Goal: Complete application form

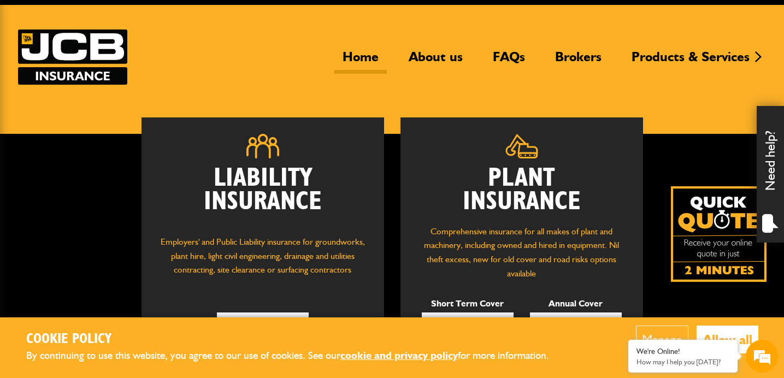
scroll to position [60, 0]
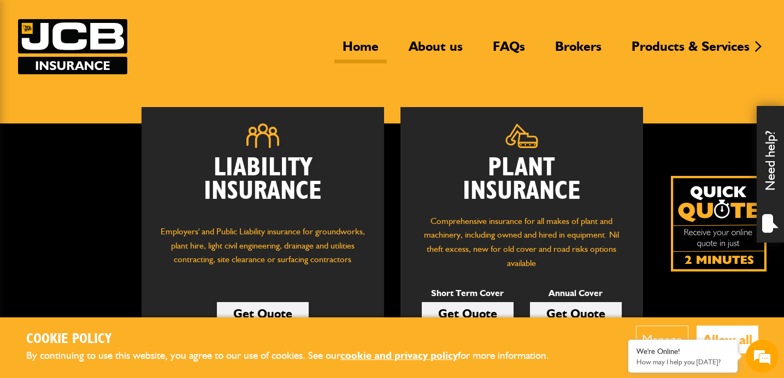
click at [703, 208] on img at bounding box center [719, 224] width 96 height 96
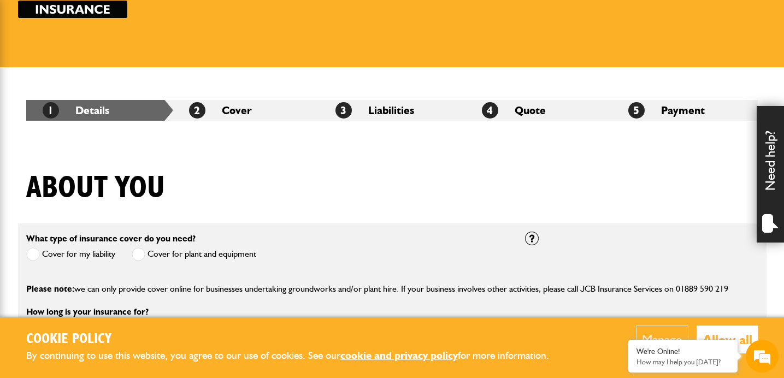
scroll to position [120, 0]
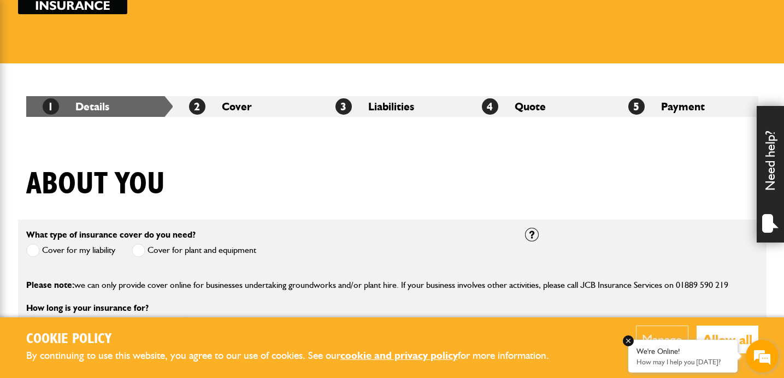
click at [630, 342] on em at bounding box center [628, 341] width 11 height 11
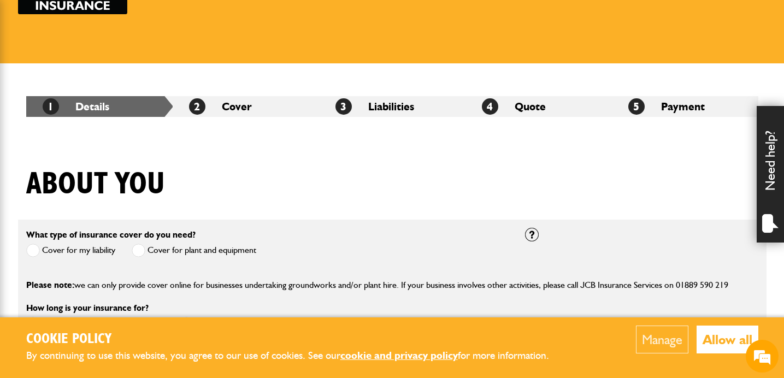
click at [139, 250] on span at bounding box center [139, 251] width 14 height 14
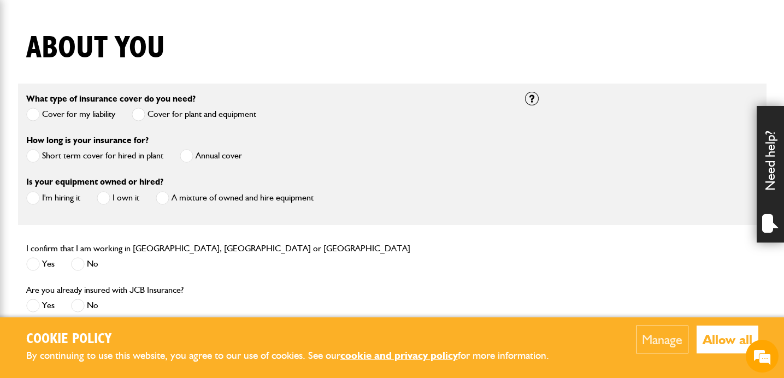
scroll to position [257, 0]
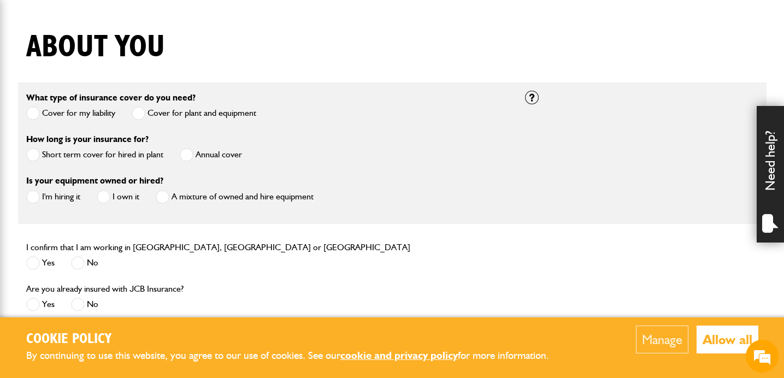
click at [712, 337] on button "Allow all" at bounding box center [728, 340] width 62 height 28
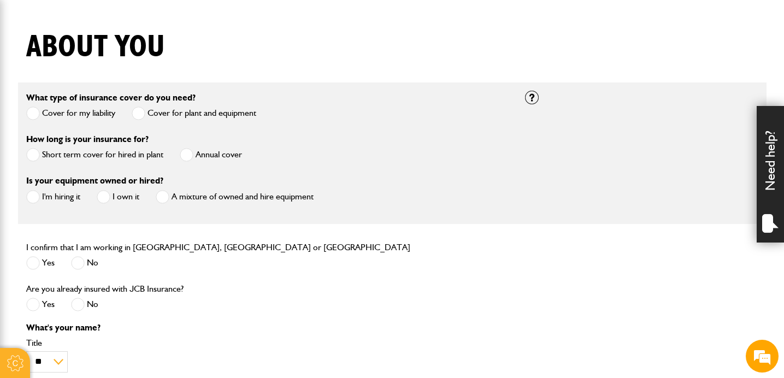
click at [186, 154] on span at bounding box center [187, 155] width 14 height 14
click at [107, 199] on span at bounding box center [104, 197] width 14 height 14
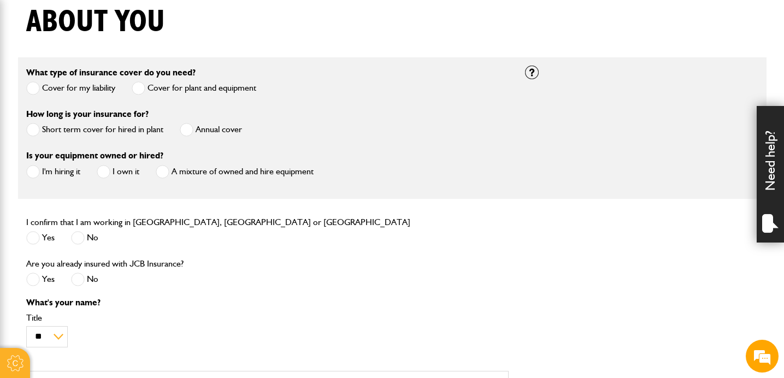
scroll to position [288, 0]
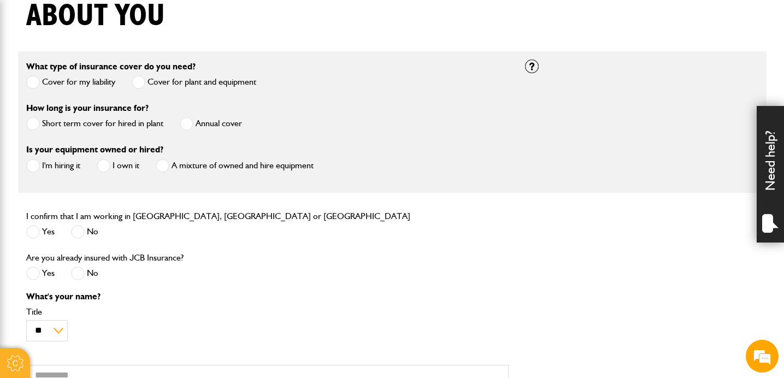
click at [27, 230] on span at bounding box center [33, 232] width 14 height 14
click at [79, 273] on span at bounding box center [78, 274] width 14 height 14
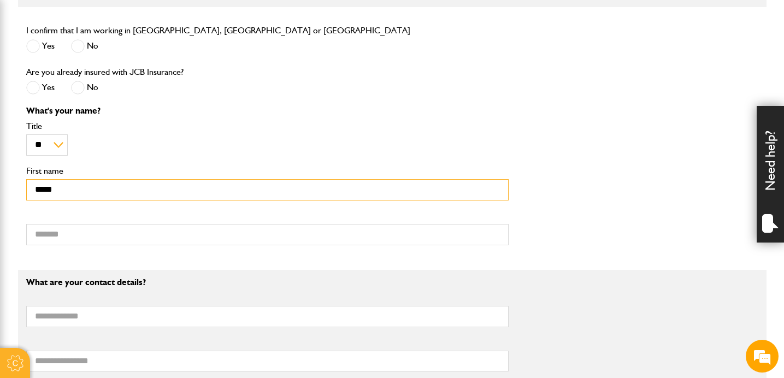
scroll to position [474, 0]
type input "*****"
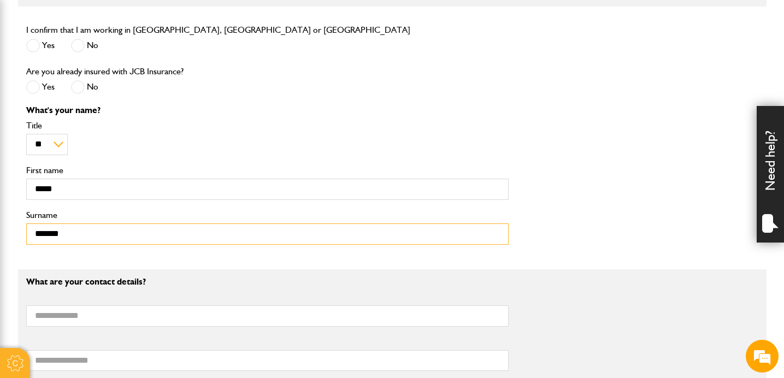
type input "*******"
click at [205, 257] on form "What type of insurance cover do you need? Cover for my liability Cover for plan…" at bounding box center [392, 295] width 732 height 860
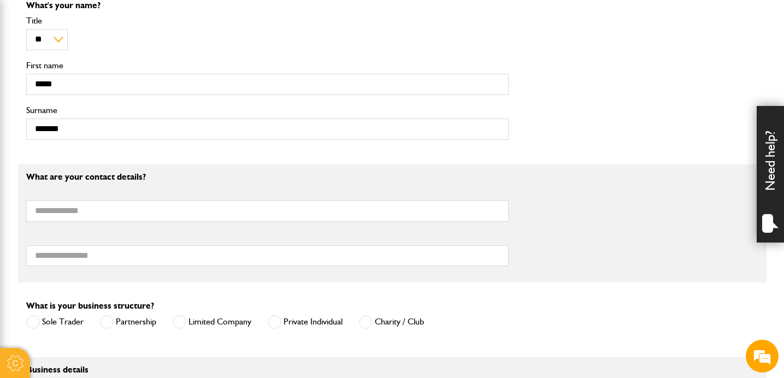
scroll to position [582, 0]
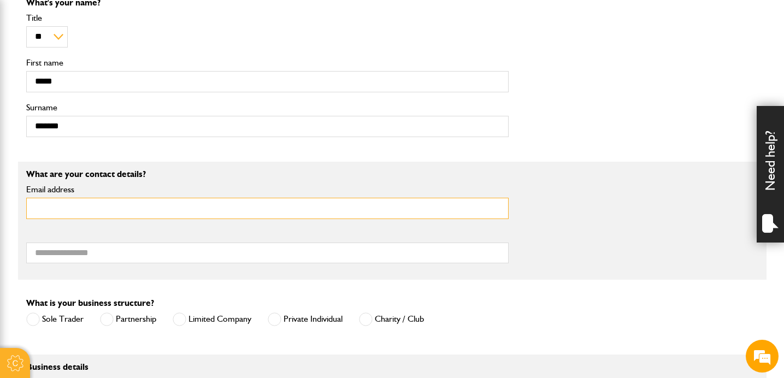
type input "**********"
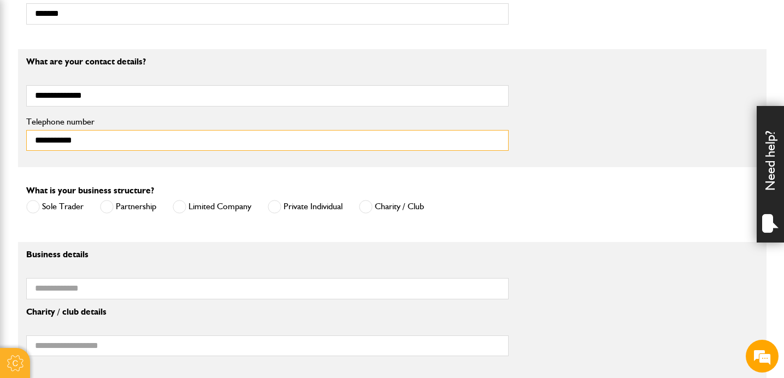
scroll to position [700, 0]
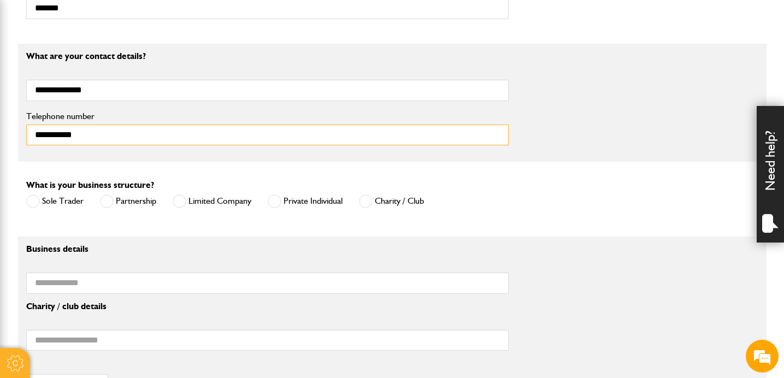
type input "**********"
click at [36, 204] on span at bounding box center [33, 202] width 14 height 14
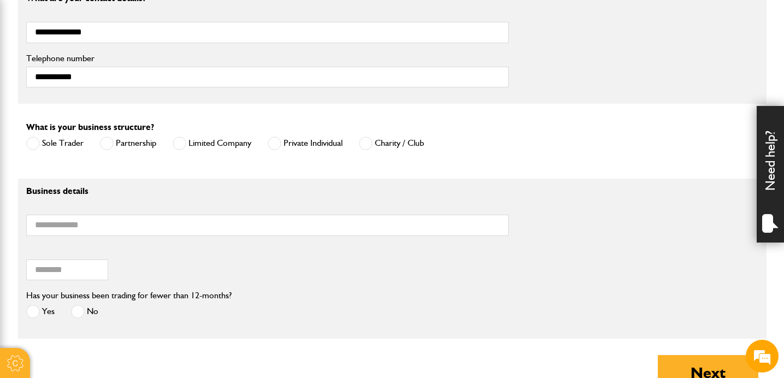
scroll to position [759, 0]
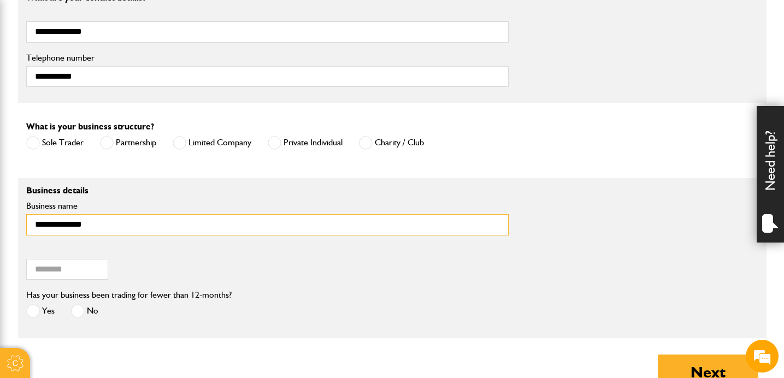
type input "**********"
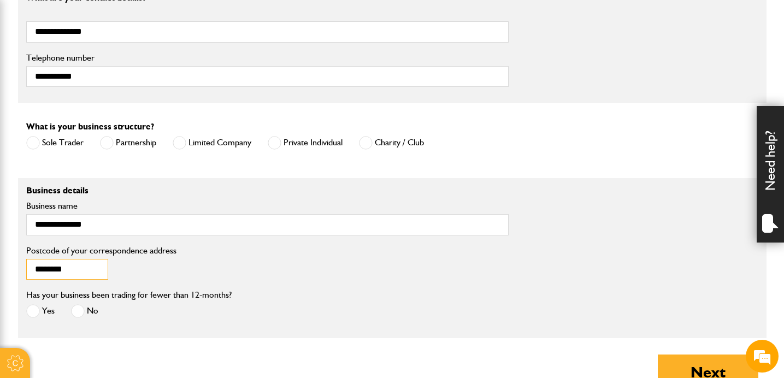
type input "********"
click at [314, 263] on div "******** Postcode of your correspondence address" at bounding box center [392, 266] width 749 height 45
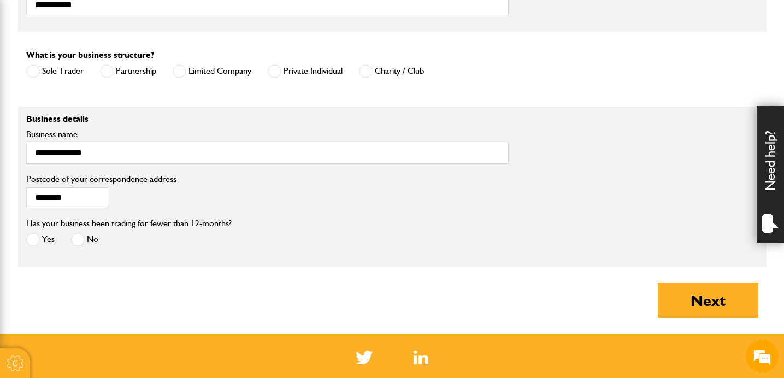
scroll to position [833, 0]
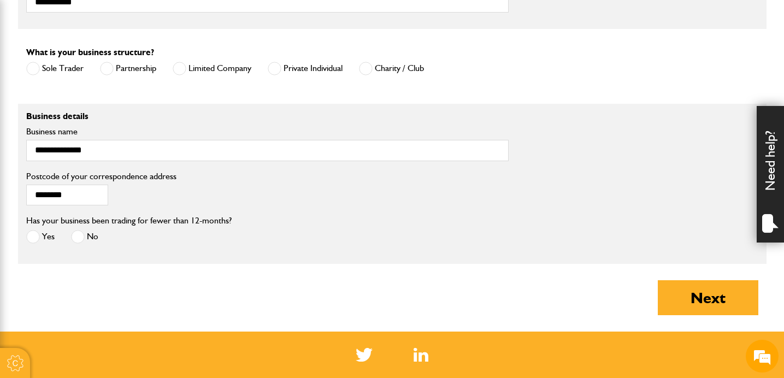
click at [77, 238] on span at bounding box center [78, 237] width 14 height 14
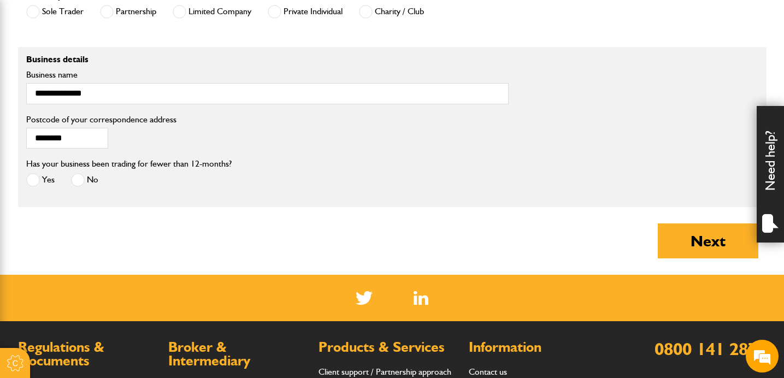
scroll to position [896, 0]
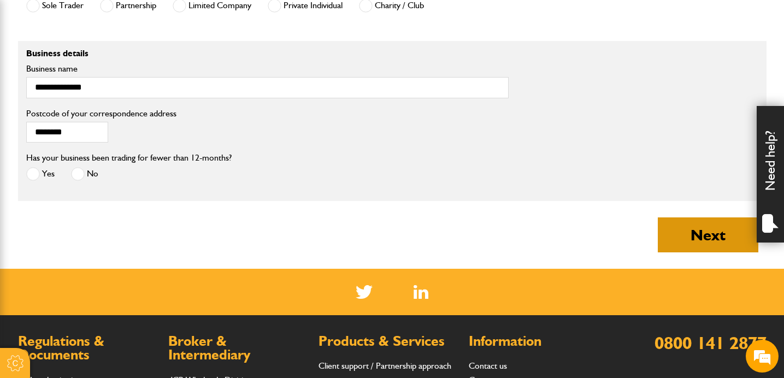
click at [693, 232] on button "Next" at bounding box center [708, 235] width 101 height 35
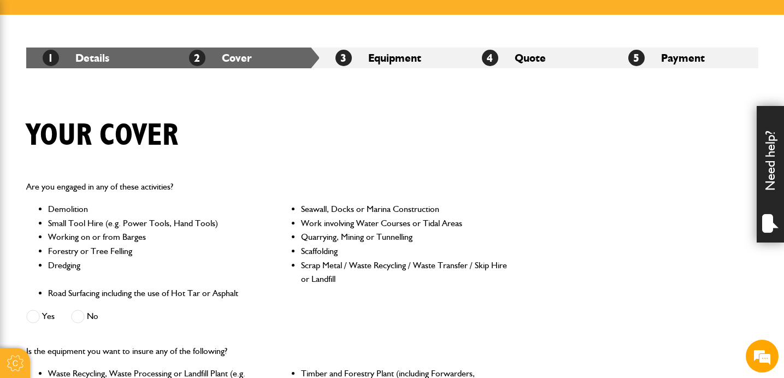
scroll to position [168, 0]
click at [77, 313] on span at bounding box center [78, 317] width 14 height 14
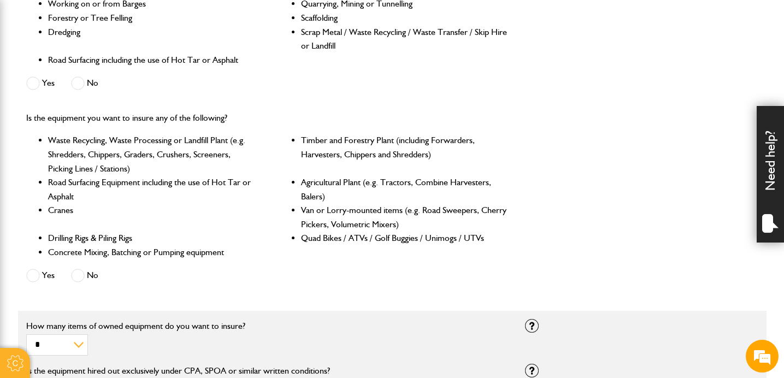
scroll to position [402, 0]
click at [34, 273] on span at bounding box center [33, 276] width 14 height 14
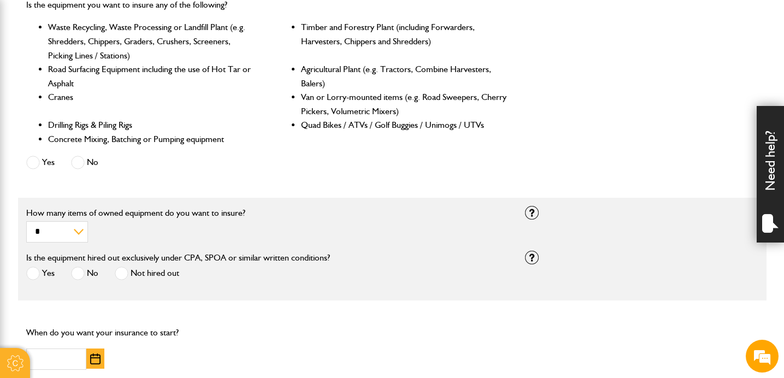
scroll to position [519, 0]
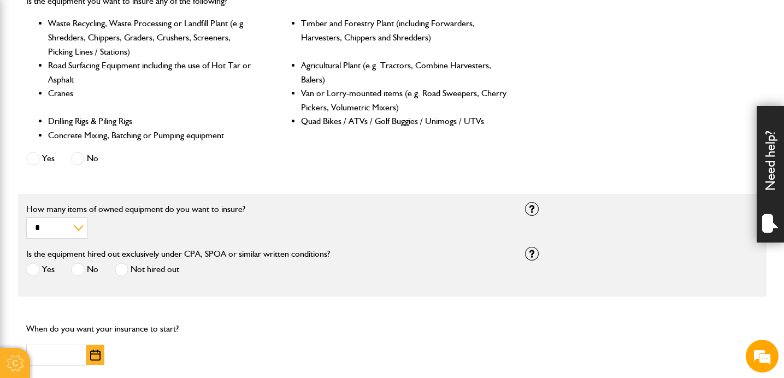
click at [121, 269] on span at bounding box center [122, 270] width 14 height 14
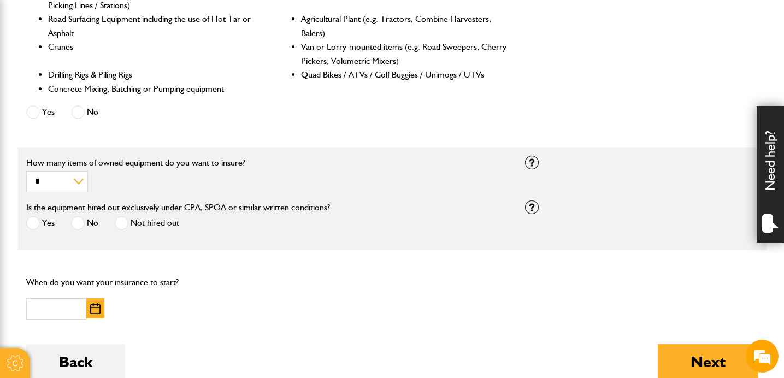
scroll to position [556, 0]
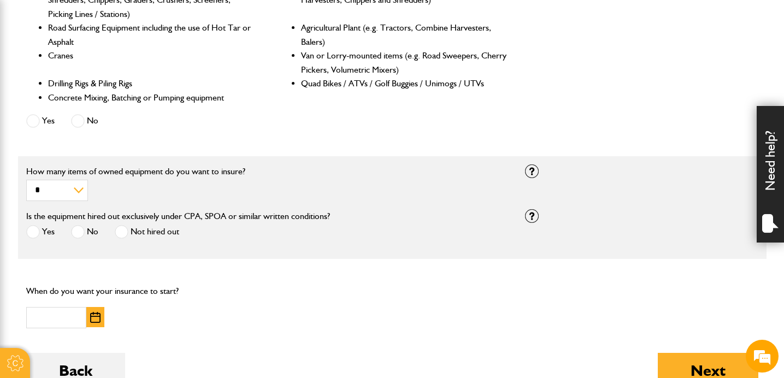
click at [91, 317] on img "button" at bounding box center [95, 317] width 10 height 11
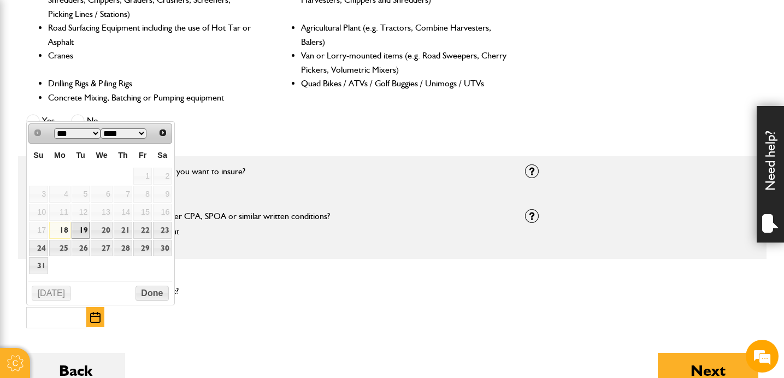
click at [84, 226] on link "19" at bounding box center [81, 230] width 19 height 17
type input "**********"
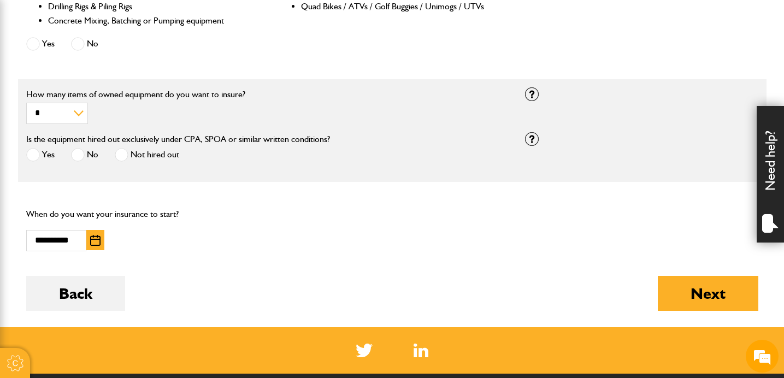
scroll to position [645, 0]
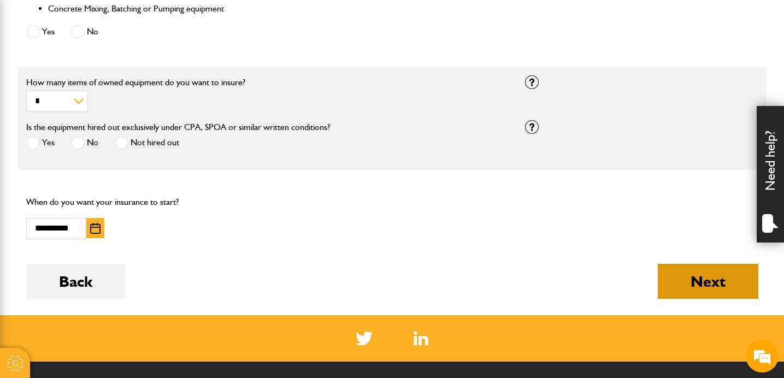
click at [671, 274] on button "Next" at bounding box center [708, 281] width 101 height 35
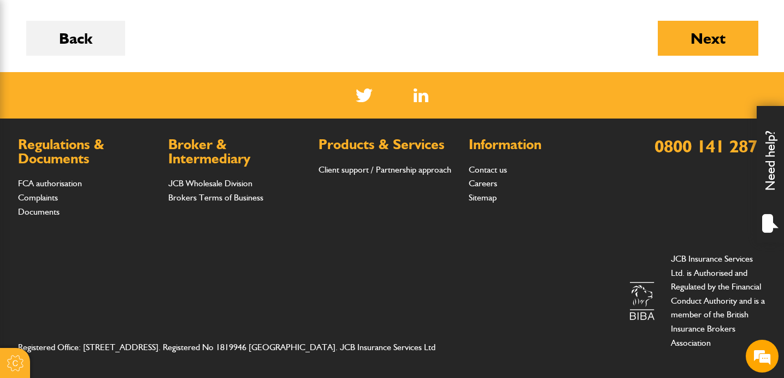
scroll to position [943, 0]
